Goal: Task Accomplishment & Management: Manage account settings

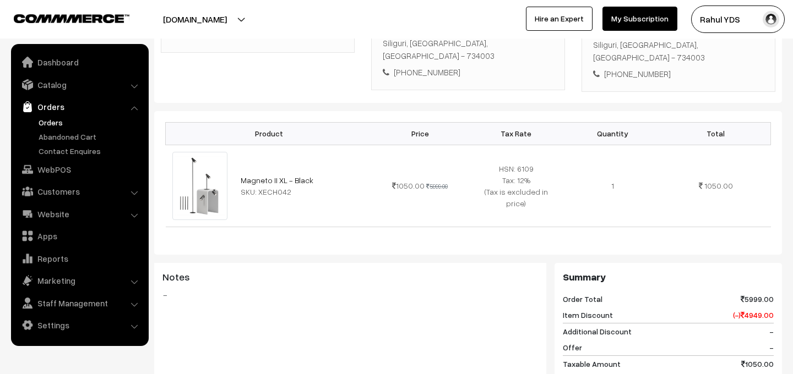
scroll to position [246, 0]
click at [139, 107] on link "Orders" at bounding box center [79, 107] width 131 height 20
click at [137, 108] on li "Orders Orders" at bounding box center [80, 127] width 132 height 60
click at [133, 108] on li "Orders Orders" at bounding box center [80, 127] width 132 height 60
click at [135, 109] on li "Orders Orders" at bounding box center [80, 127] width 132 height 60
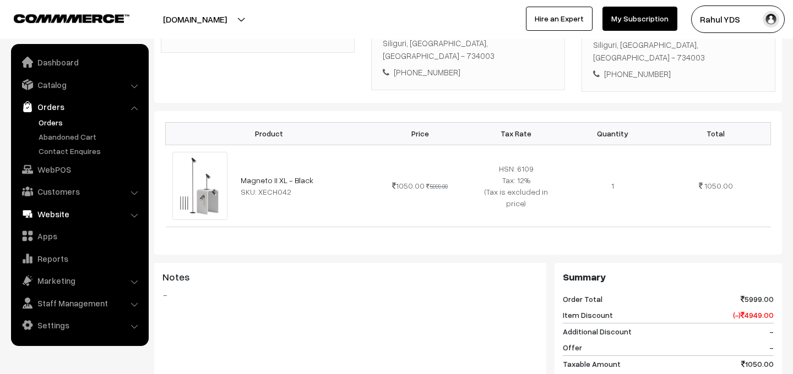
click at [56, 214] on link "Website" at bounding box center [79, 214] width 131 height 20
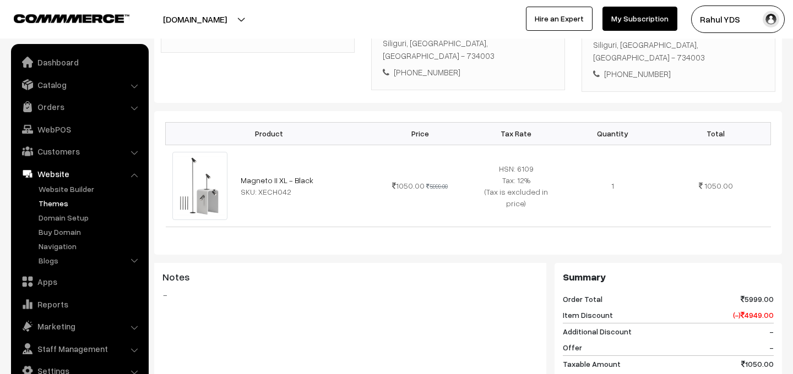
click at [52, 204] on link "Themes" at bounding box center [90, 204] width 109 height 12
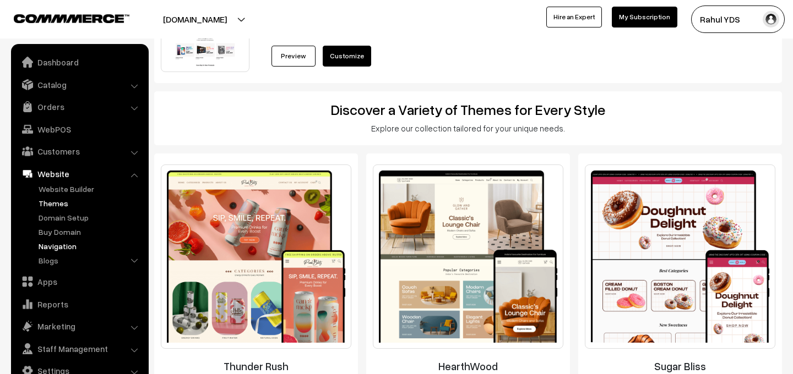
scroll to position [69, 0]
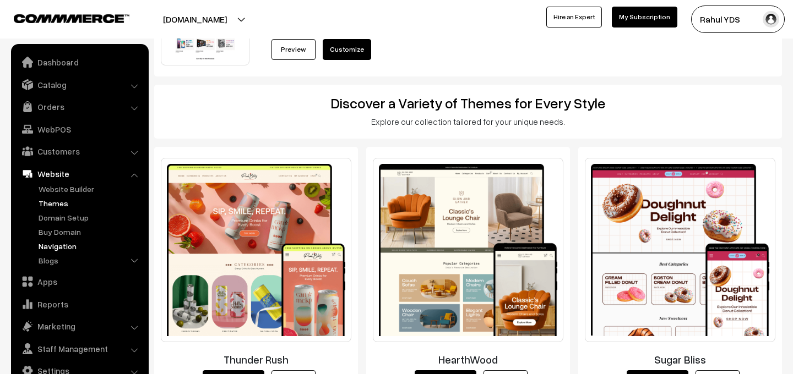
click at [52, 249] on link "Navigation" at bounding box center [90, 247] width 109 height 12
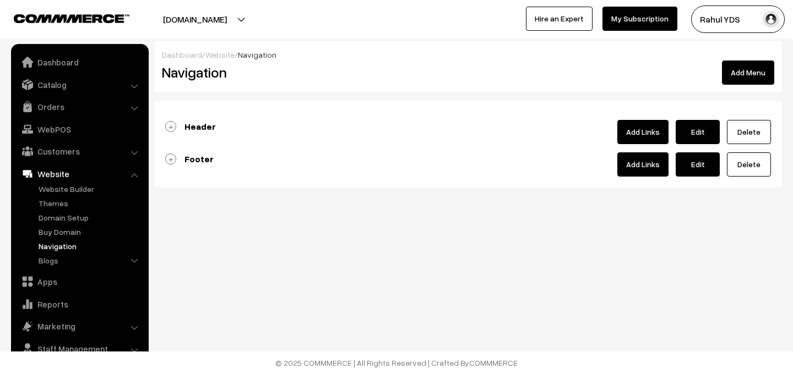
click at [199, 127] on b "Header" at bounding box center [199, 126] width 31 height 11
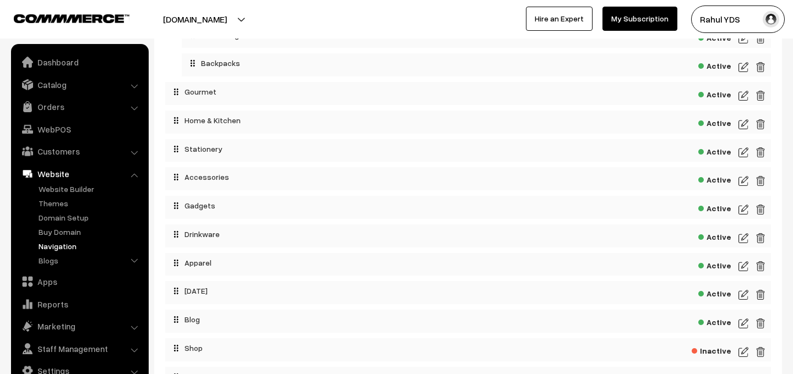
scroll to position [177, 0]
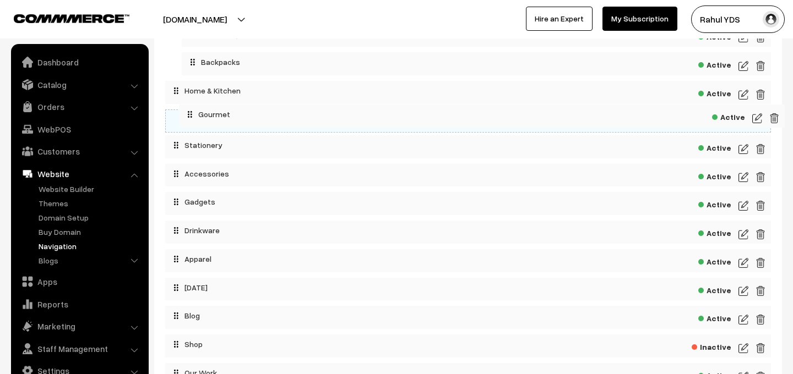
drag, startPoint x: 218, startPoint y: 94, endPoint x: 230, endPoint y: 113, distance: 22.8
drag, startPoint x: 208, startPoint y: 117, endPoint x: 221, endPoint y: 116, distance: 13.2
drag, startPoint x: 191, startPoint y: 120, endPoint x: 213, endPoint y: 118, distance: 21.5
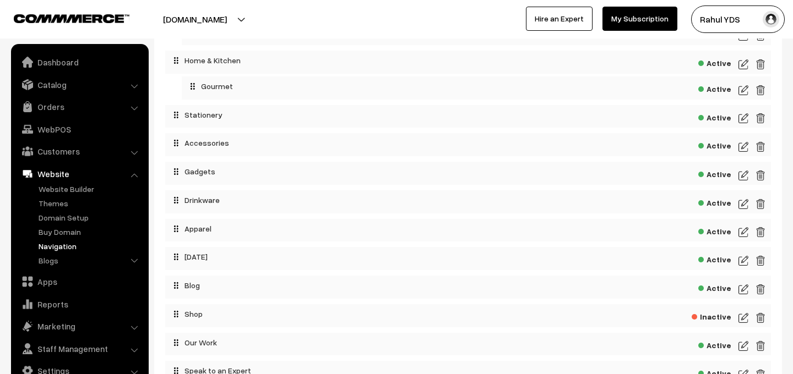
scroll to position [213, 0]
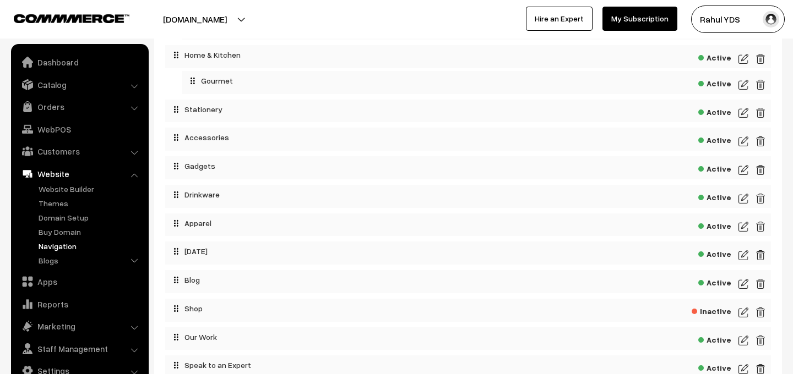
drag, startPoint x: 214, startPoint y: 148, endPoint x: 215, endPoint y: 171, distance: 23.1
click at [216, 182] on ol "Value Finds Active Collapse Expand Bags Active Active" at bounding box center [468, 255] width 606 height 642
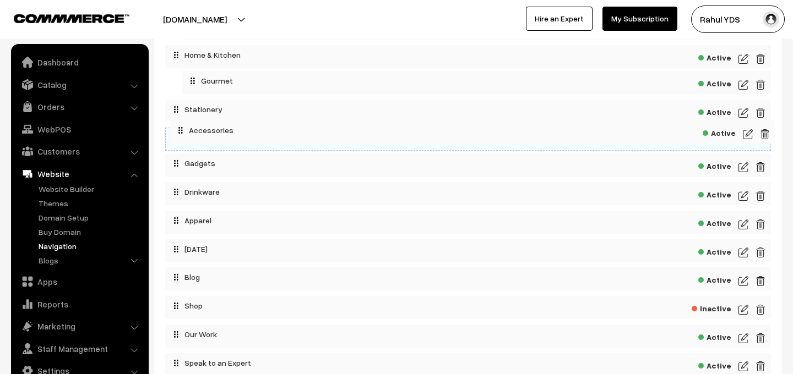
drag, startPoint x: 200, startPoint y: 138, endPoint x: 205, endPoint y: 128, distance: 11.1
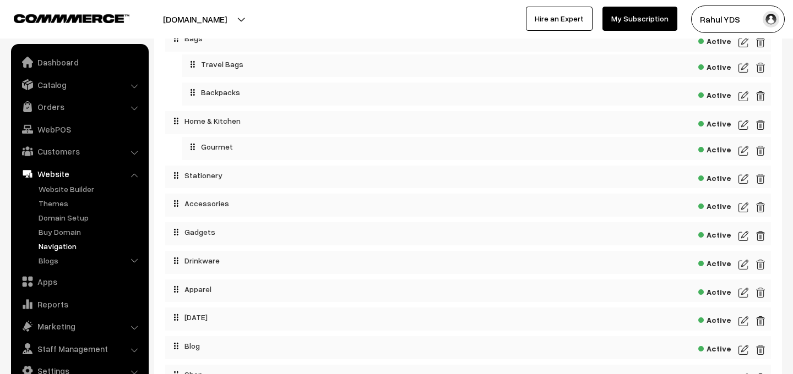
scroll to position [149, 0]
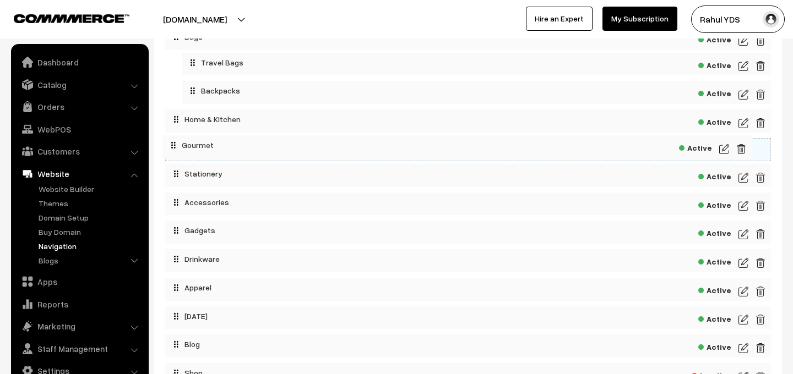
drag, startPoint x: 231, startPoint y: 138, endPoint x: 216, endPoint y: 136, distance: 15.6
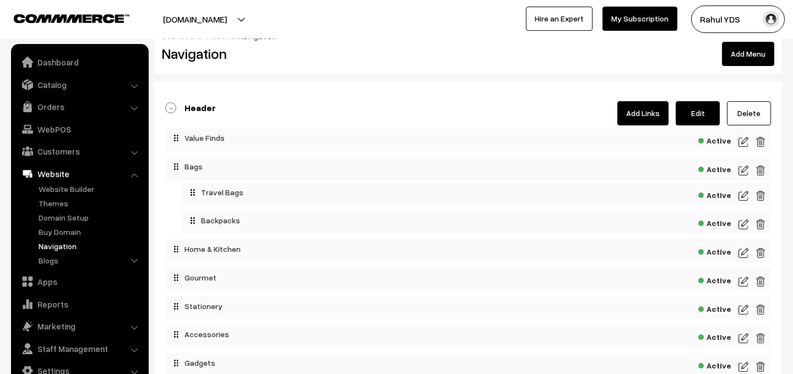
scroll to position [0, 0]
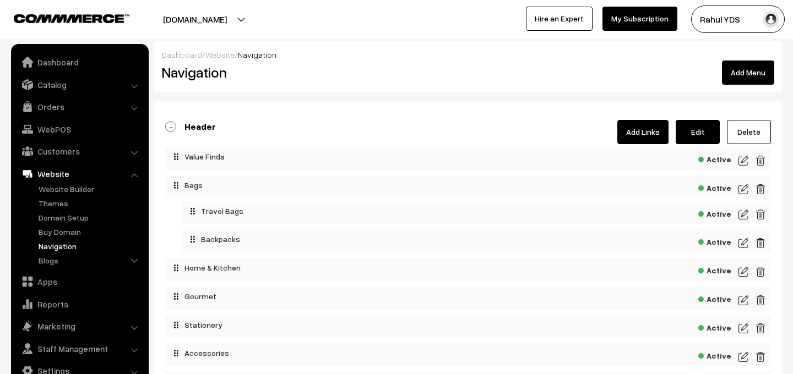
click at [751, 74] on button "Add Menu" at bounding box center [748, 73] width 52 height 24
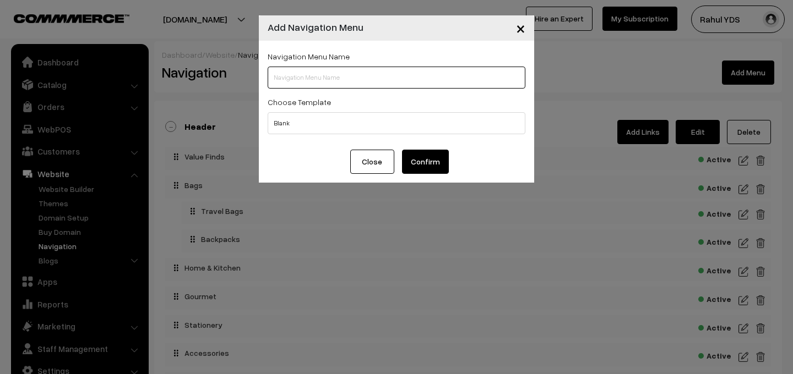
click at [294, 79] on input "text" at bounding box center [397, 78] width 258 height 22
type input "Kits and Combos"
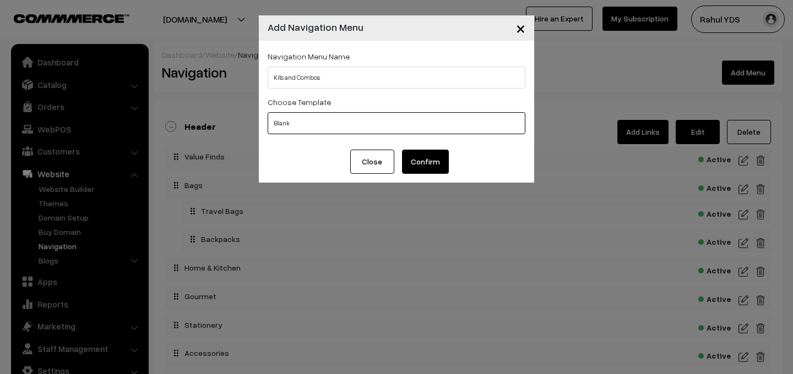
click at [340, 130] on select "Blank Header Footer" at bounding box center [397, 123] width 258 height 22
select select "1"
click at [268, 112] on select "Blank Header Footer" at bounding box center [397, 123] width 258 height 22
click at [430, 165] on button "Confirm" at bounding box center [425, 162] width 47 height 24
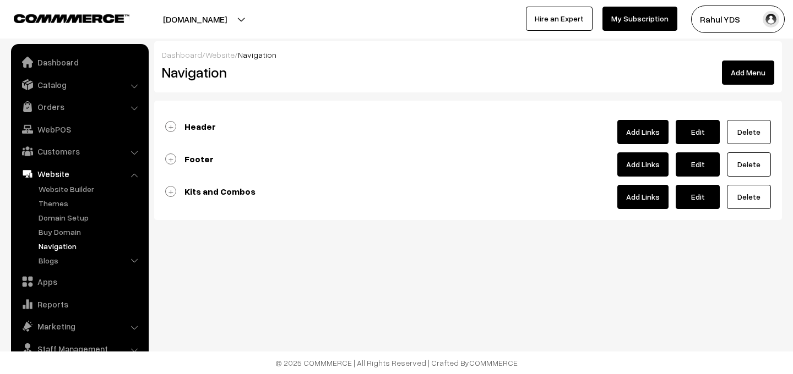
click at [754, 199] on link "Delete" at bounding box center [749, 197] width 44 height 24
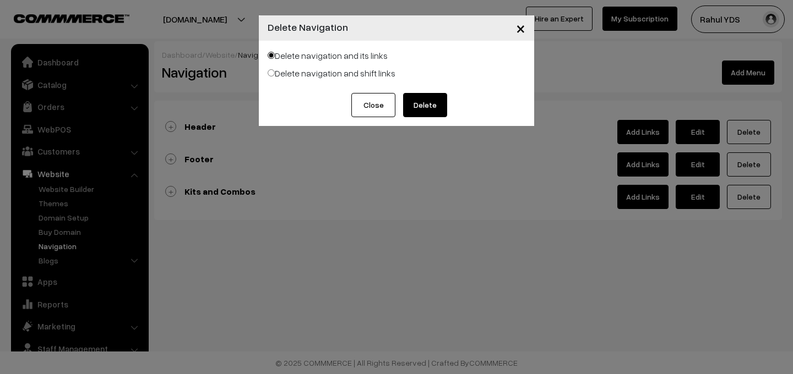
click at [519, 30] on span "×" at bounding box center [520, 28] width 9 height 20
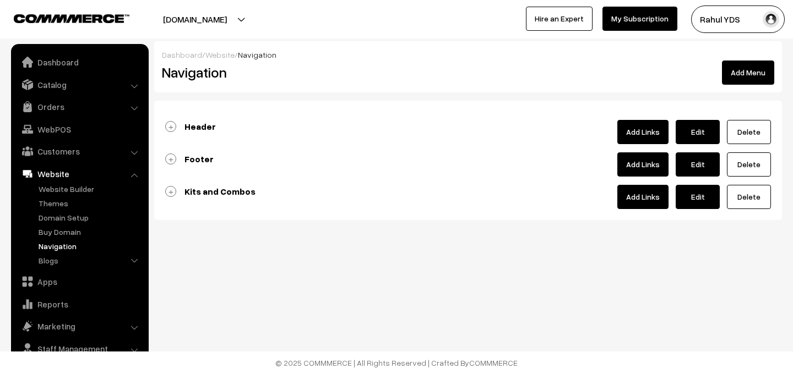
click at [643, 192] on link "Add Links" at bounding box center [642, 197] width 51 height 24
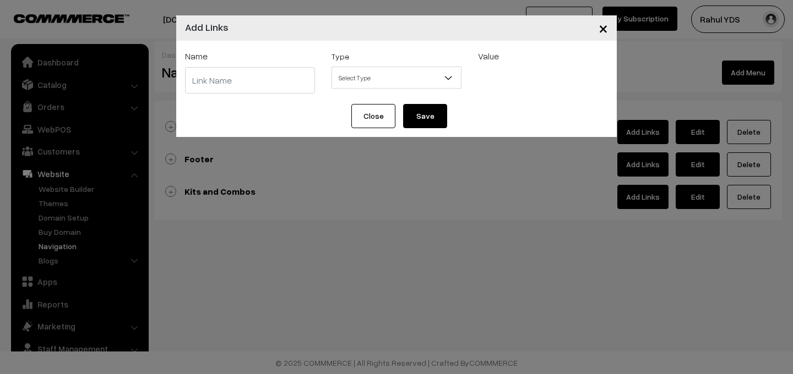
click at [252, 72] on input "text" at bounding box center [250, 80] width 130 height 26
type input "Kits and Combos"
click at [388, 81] on span "Select Type" at bounding box center [396, 77] width 129 height 19
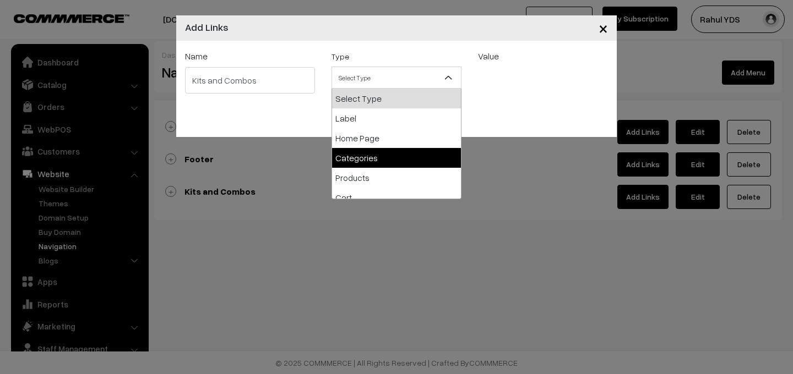
select select "categories"
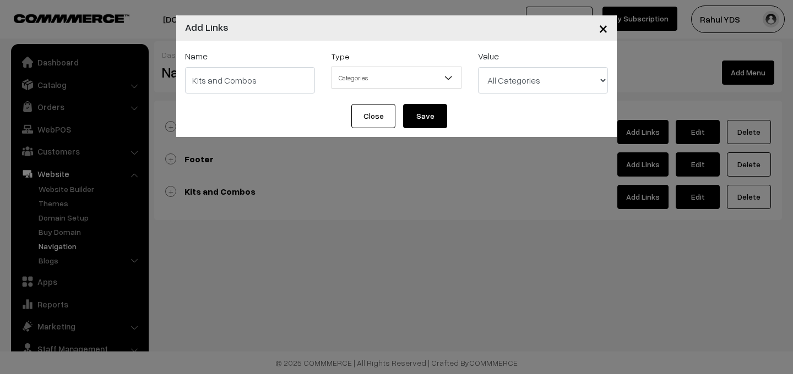
click at [513, 85] on select "All Categories Apparel Apparel > Caps Apparel > Polo T-Shirts Apparel > Round N…" at bounding box center [543, 80] width 130 height 26
select select "28"
click at [478, 67] on select "All Categories Apparel Apparel > Caps Apparel > Polo T-Shirts Apparel > Round N…" at bounding box center [543, 80] width 130 height 26
click at [438, 131] on div "Close Save" at bounding box center [396, 120] width 441 height 33
click at [422, 112] on button "Save" at bounding box center [425, 116] width 44 height 24
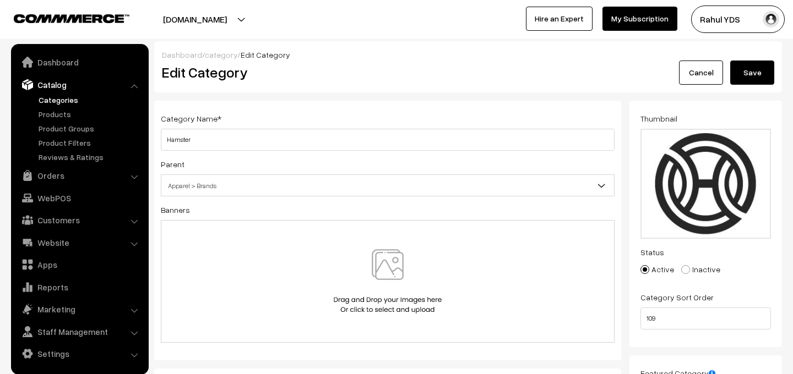
scroll to position [410, 0]
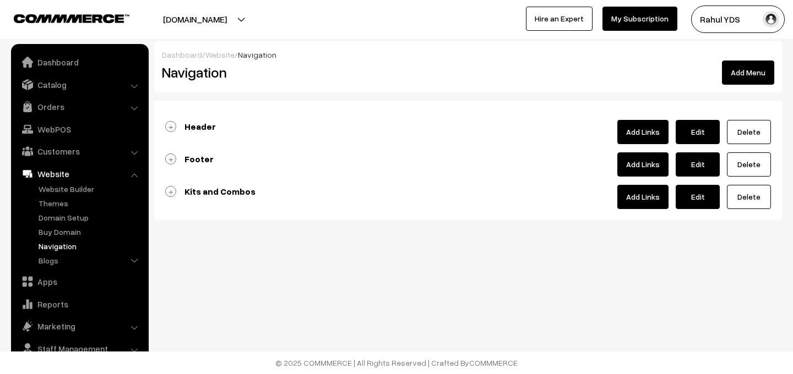
click at [207, 193] on b "Kits and Combos" at bounding box center [219, 191] width 71 height 11
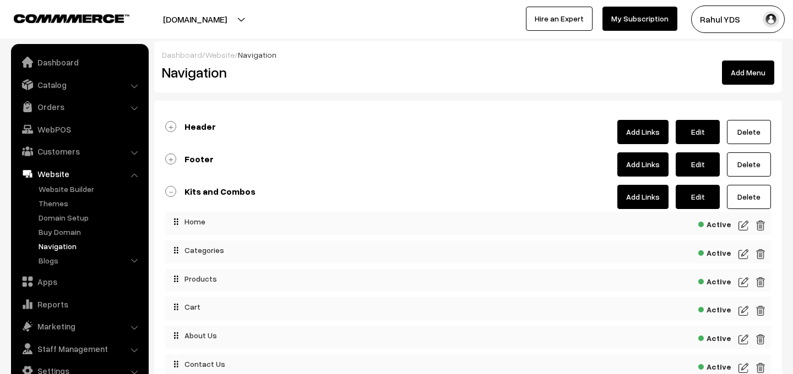
click at [230, 124] on div "Header Add Links Edit Delete" at bounding box center [468, 132] width 606 height 24
click at [200, 124] on b "Header" at bounding box center [199, 126] width 31 height 11
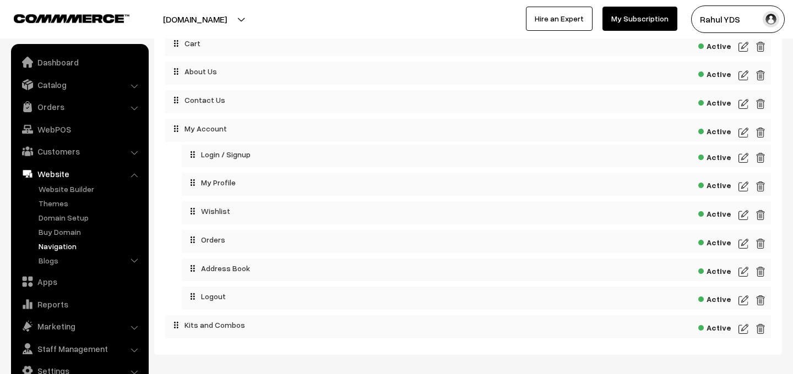
scroll to position [932, 0]
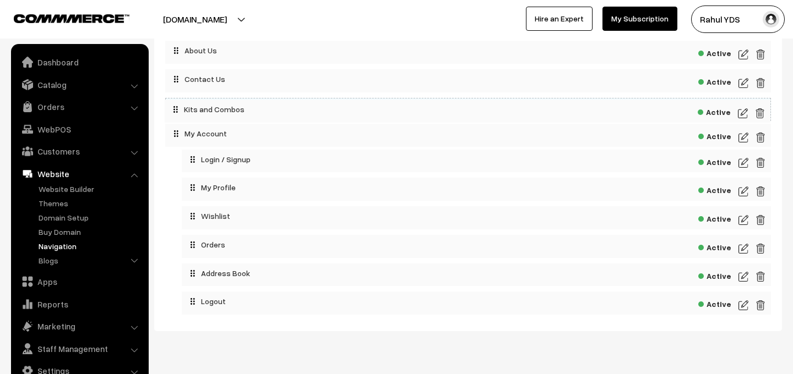
drag, startPoint x: 203, startPoint y: 308, endPoint x: 203, endPoint y: 110, distance: 197.7
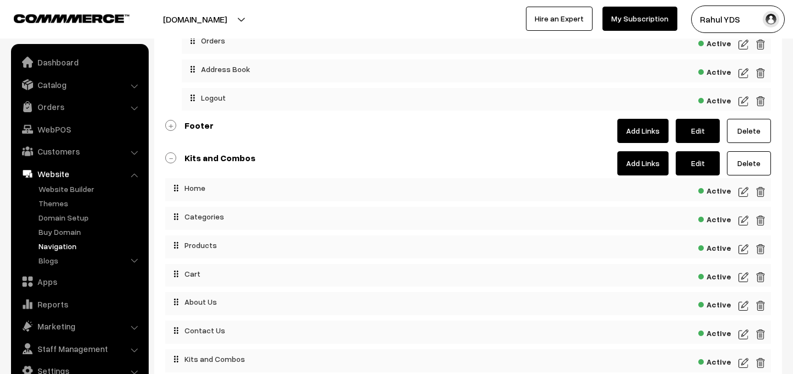
scroll to position [678, 0]
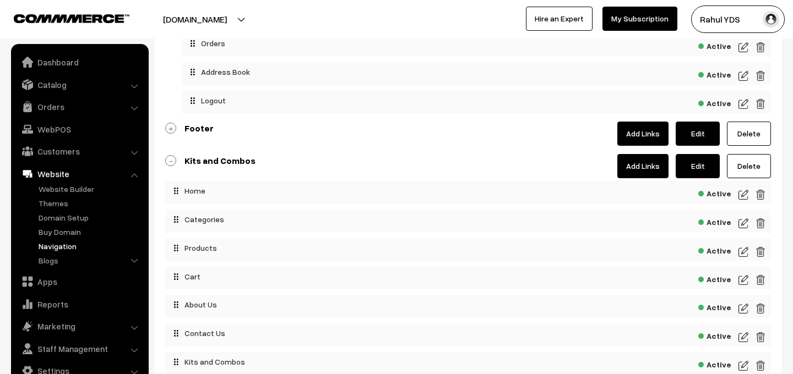
click at [210, 157] on b "Kits and Combos" at bounding box center [219, 160] width 71 height 11
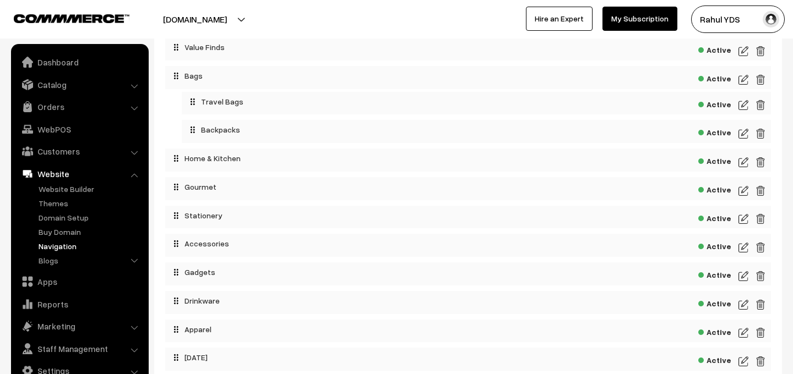
scroll to position [0, 0]
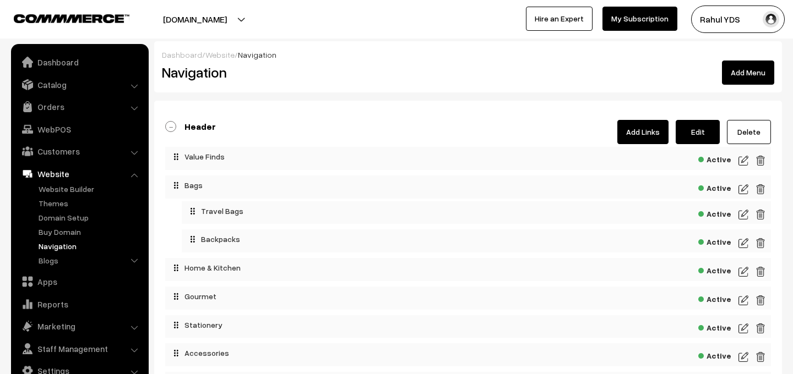
click at [199, 127] on b "Header" at bounding box center [199, 126] width 31 height 11
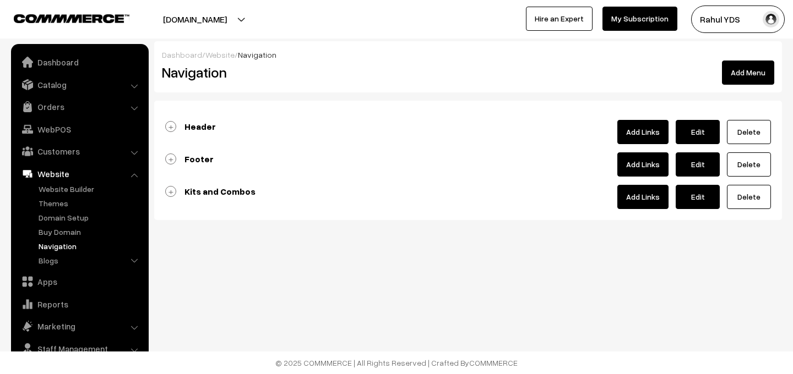
click at [750, 197] on link "Delete" at bounding box center [749, 197] width 44 height 24
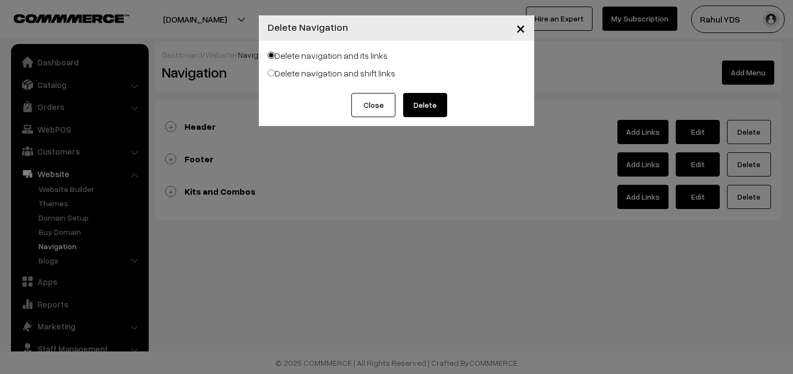
click at [414, 101] on button "Delete" at bounding box center [425, 105] width 44 height 24
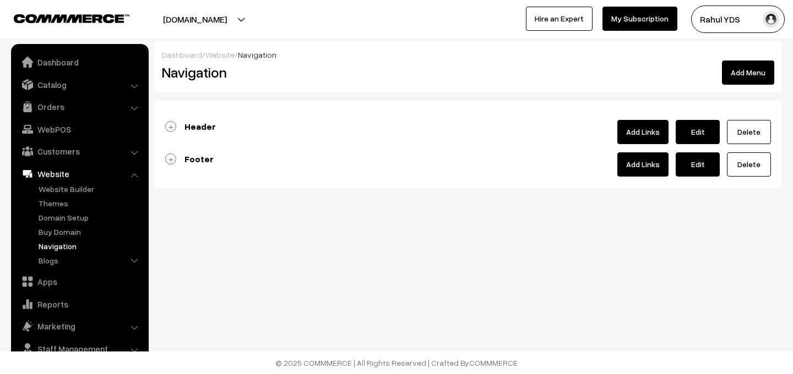
click at [200, 128] on b "Header" at bounding box center [199, 126] width 31 height 11
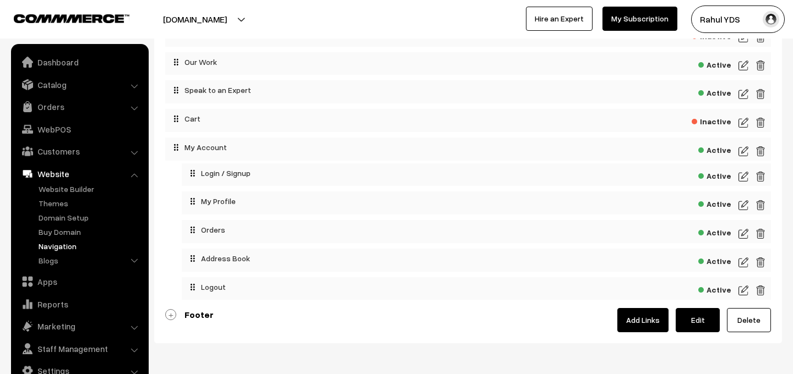
scroll to position [532, 0]
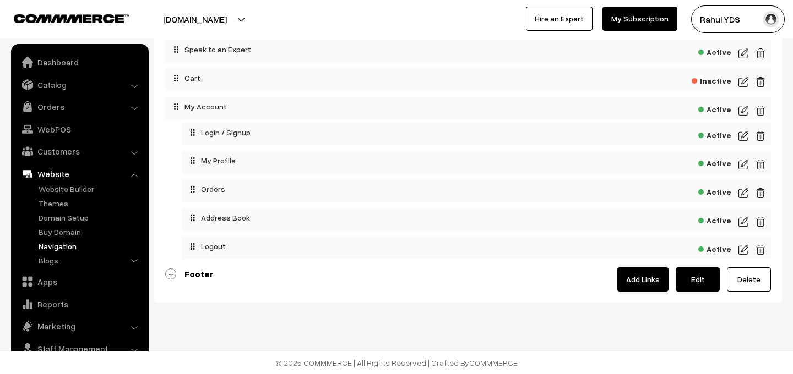
click at [637, 281] on link "Add Links" at bounding box center [642, 280] width 51 height 24
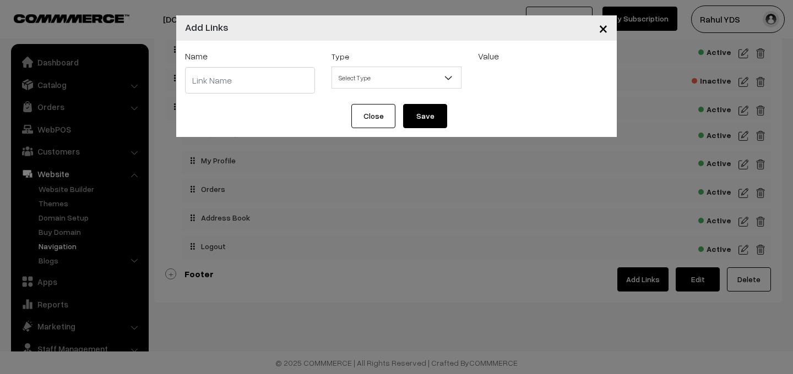
click at [281, 85] on input "text" at bounding box center [250, 80] width 130 height 26
type input "Kits and Combos"
click at [373, 80] on span "Select Type" at bounding box center [396, 77] width 129 height 19
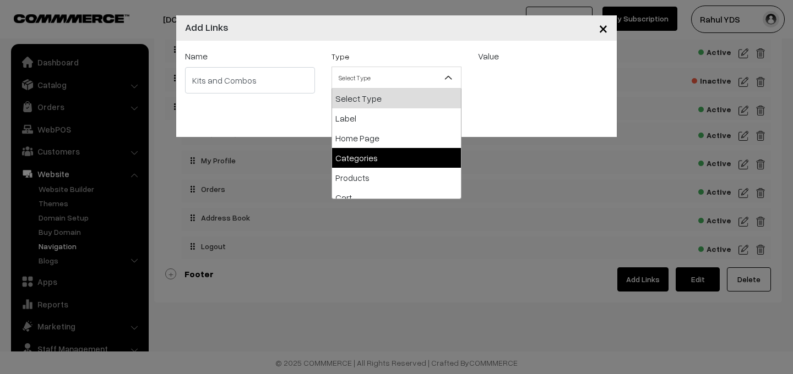
select select "categories"
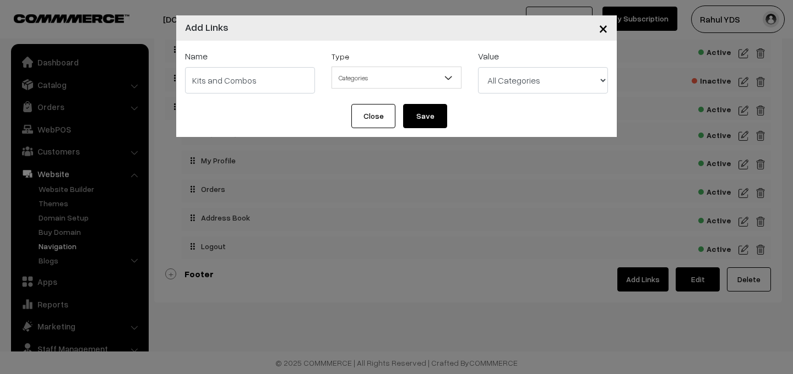
click at [524, 89] on select "All Categories Apparel Apparel > Caps Apparel > Polo T-Shirts Apparel > Round N…" at bounding box center [543, 80] width 130 height 26
select select "28"
click at [478, 67] on select "All Categories Apparel Apparel > Caps Apparel > Polo T-Shirts Apparel > Round N…" at bounding box center [543, 80] width 130 height 26
click at [419, 115] on button "Save" at bounding box center [425, 116] width 44 height 24
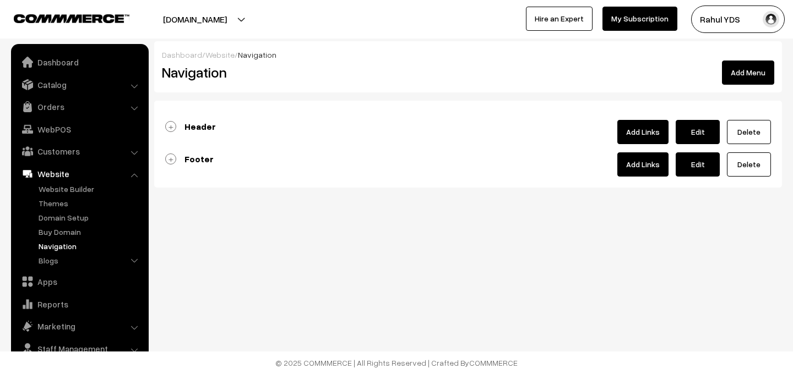
click at [198, 131] on b "Header" at bounding box center [199, 126] width 31 height 11
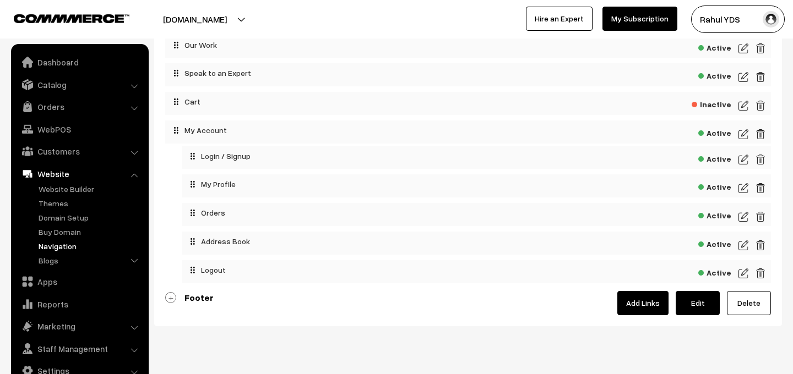
scroll to position [532, 0]
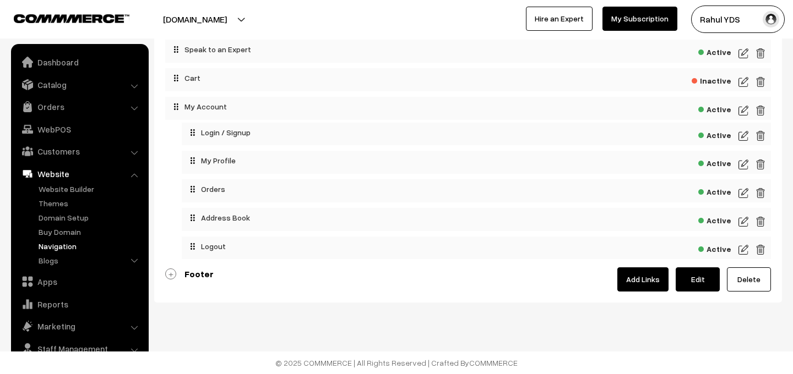
click at [197, 276] on b "Footer" at bounding box center [198, 274] width 29 height 11
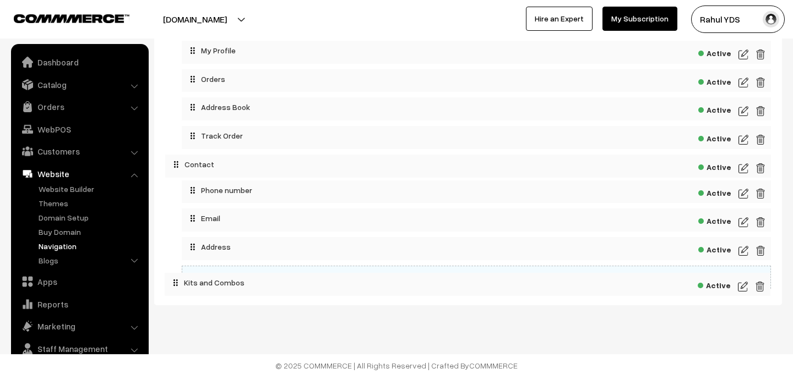
scroll to position [1068, 0]
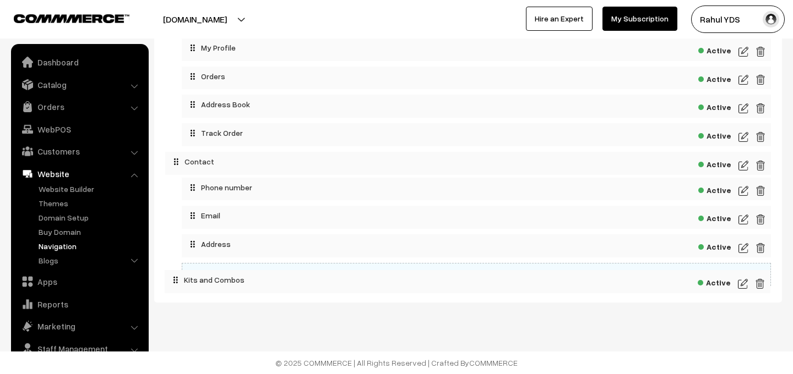
drag, startPoint x: 197, startPoint y: 276, endPoint x: 191, endPoint y: 287, distance: 12.6
click at [725, 275] on span "Active" at bounding box center [714, 275] width 33 height 14
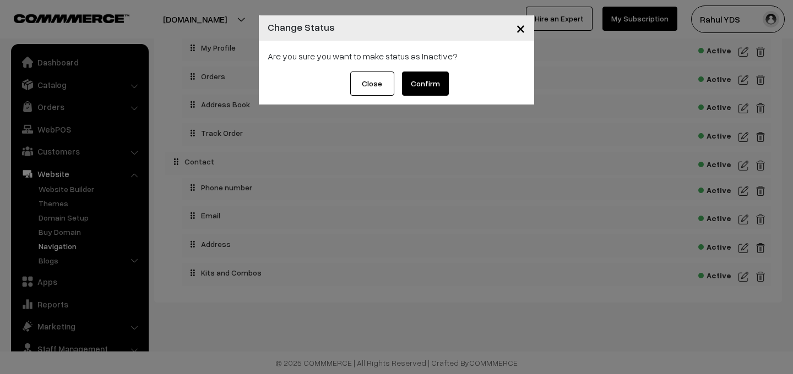
click at [421, 82] on button "Confirm" at bounding box center [425, 84] width 47 height 24
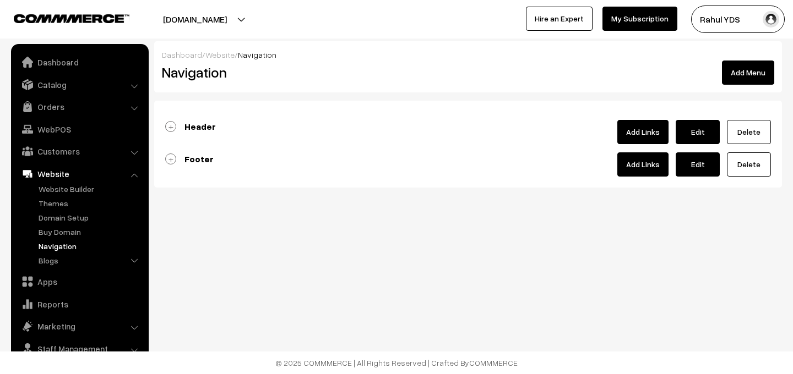
click at [194, 128] on b "Header" at bounding box center [199, 126] width 31 height 11
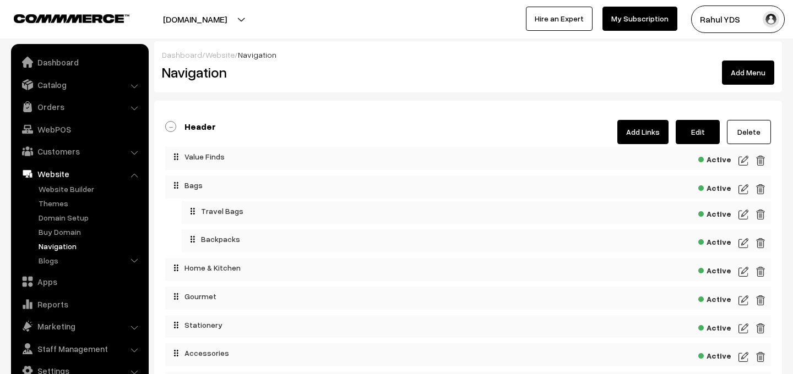
click at [655, 137] on link "Add Links" at bounding box center [642, 132] width 51 height 24
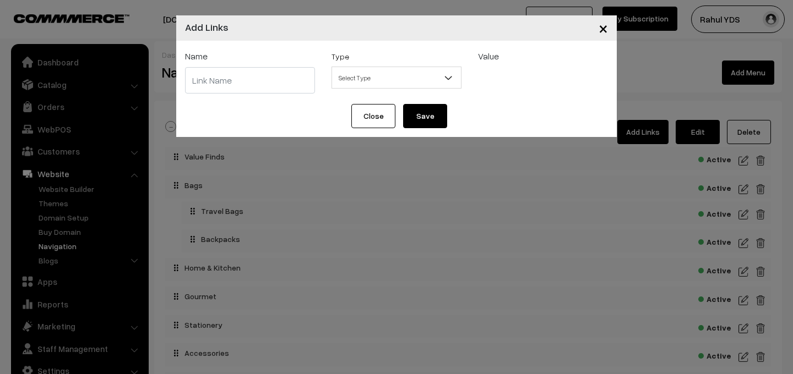
click at [296, 79] on input "text" at bounding box center [250, 80] width 130 height 26
type input "Kits and Combos"
click at [399, 77] on span "Select Type" at bounding box center [396, 77] width 129 height 19
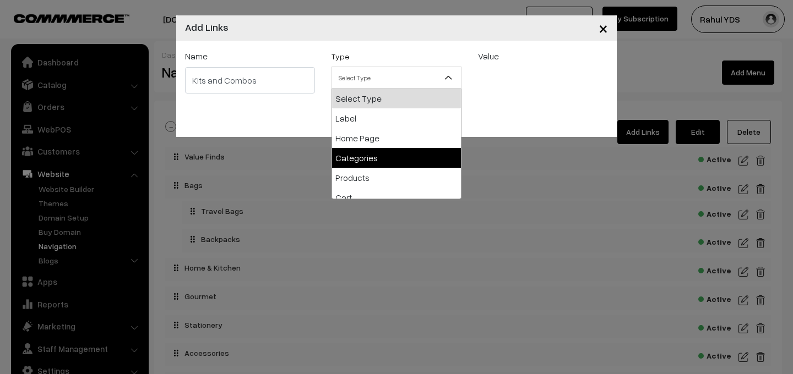
select select "categories"
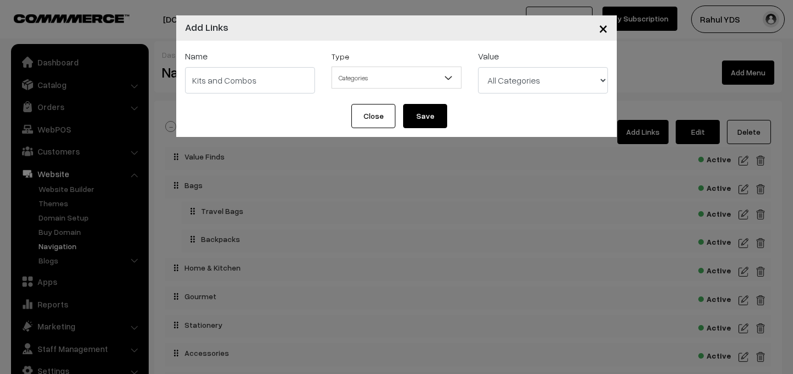
click at [523, 84] on select "All Categories Apparel Apparel > Caps Apparel > Polo T-Shirts Apparel > Round N…" at bounding box center [543, 80] width 130 height 26
select select "28"
click at [478, 67] on select "All Categories Apparel Apparel > Caps Apparel > Polo T-Shirts Apparel > Round N…" at bounding box center [543, 80] width 130 height 26
click at [410, 111] on button "Save" at bounding box center [425, 116] width 44 height 24
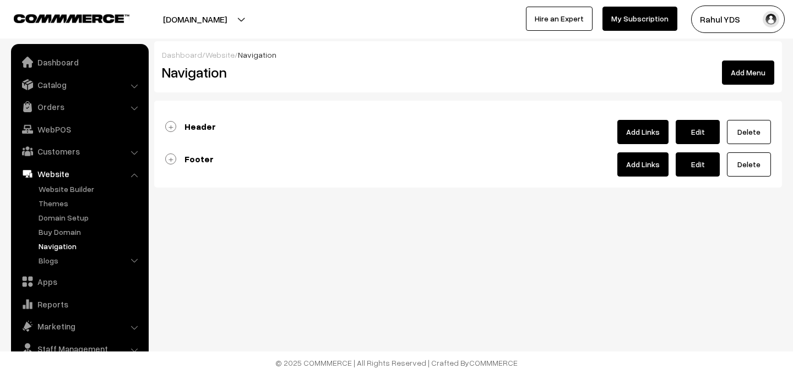
click at [195, 123] on b "Header" at bounding box center [199, 126] width 31 height 11
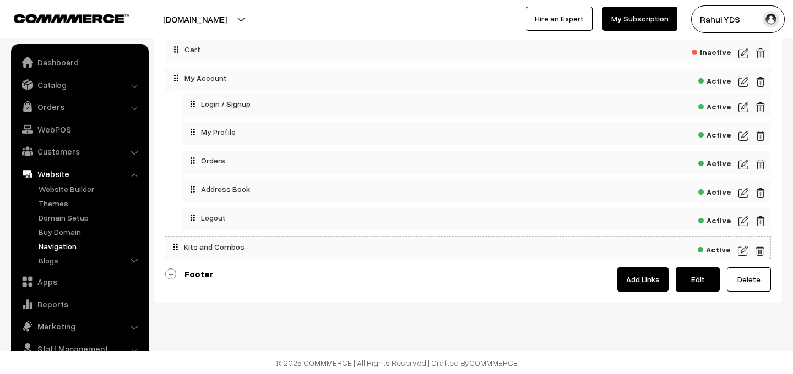
scroll to position [558, 0]
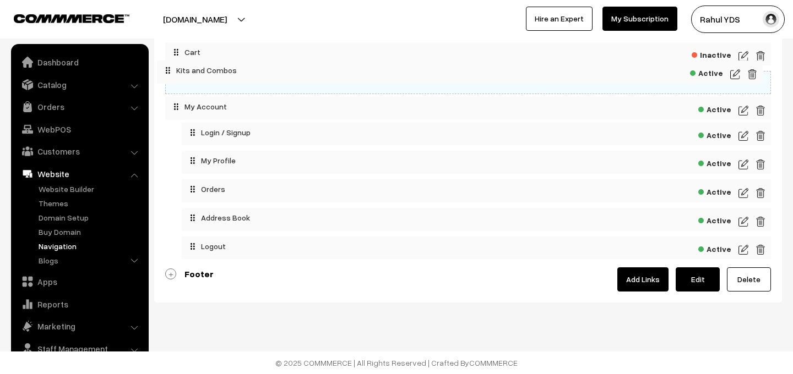
drag, startPoint x: 215, startPoint y: 242, endPoint x: 207, endPoint y: 61, distance: 181.9
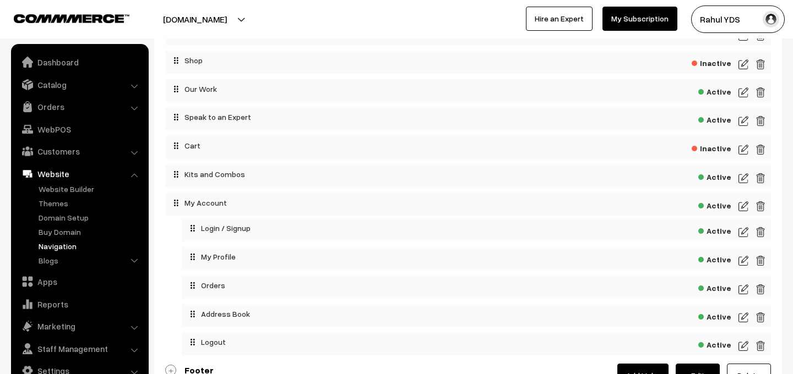
scroll to position [428, 0]
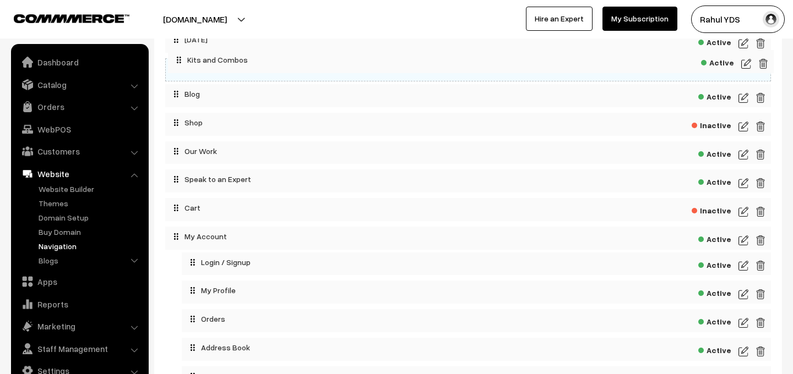
drag, startPoint x: 195, startPoint y: 214, endPoint x: 198, endPoint y: 61, distance: 153.1
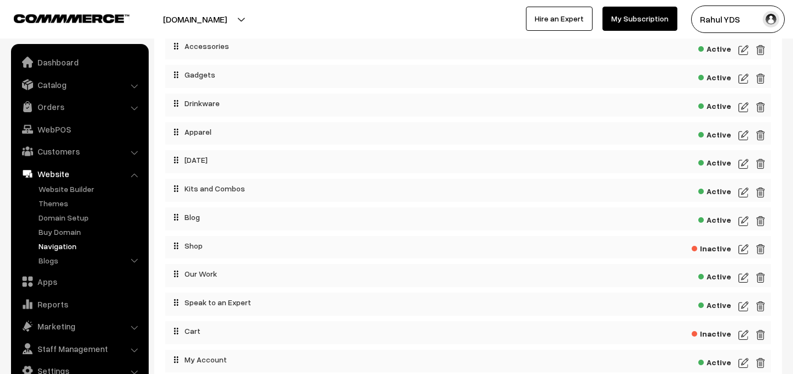
scroll to position [298, 0]
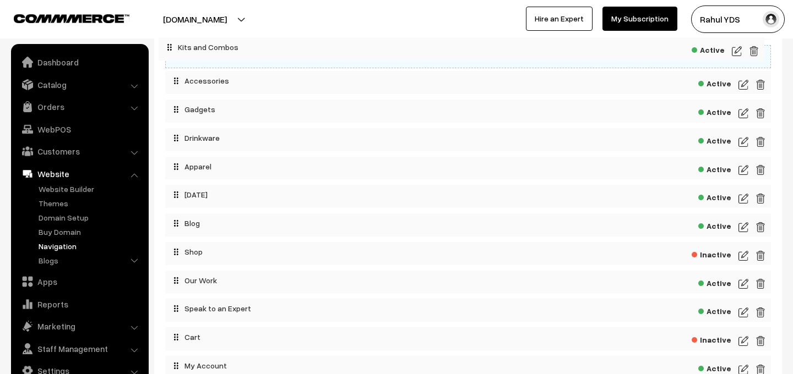
drag, startPoint x: 191, startPoint y: 202, endPoint x: 183, endPoint y: 62, distance: 139.5
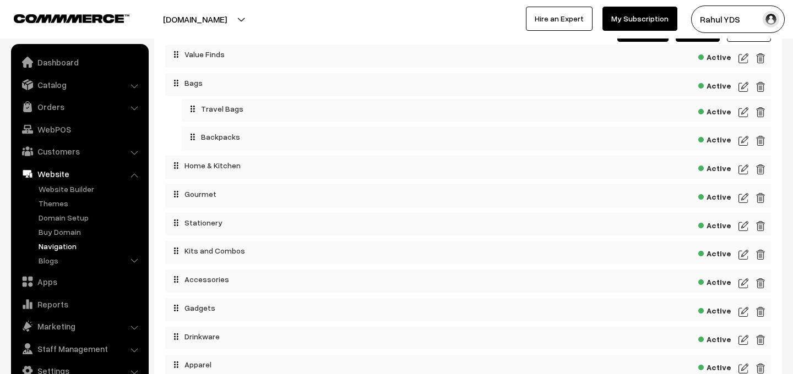
scroll to position [97, 0]
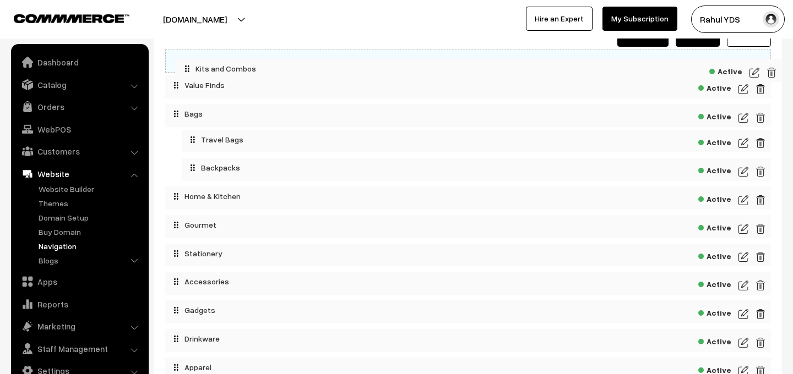
drag, startPoint x: 189, startPoint y: 257, endPoint x: 187, endPoint y: 66, distance: 191.1
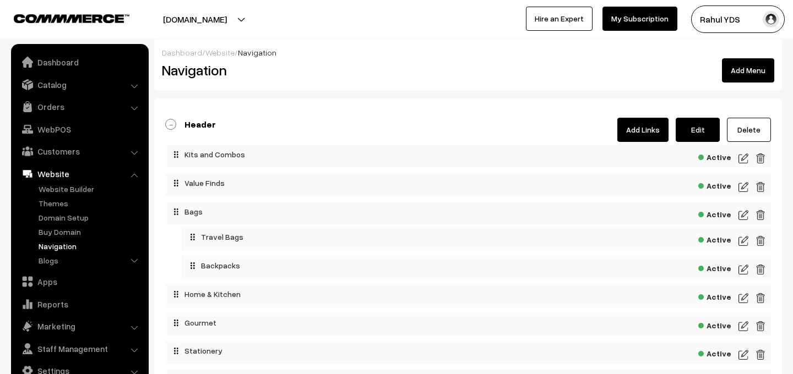
scroll to position [0, 0]
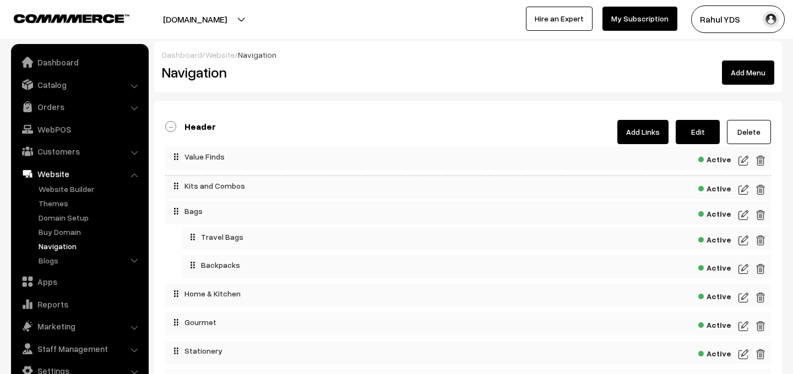
drag, startPoint x: 203, startPoint y: 159, endPoint x: 203, endPoint y: 183, distance: 24.2
